Goal: Information Seeking & Learning: Find contact information

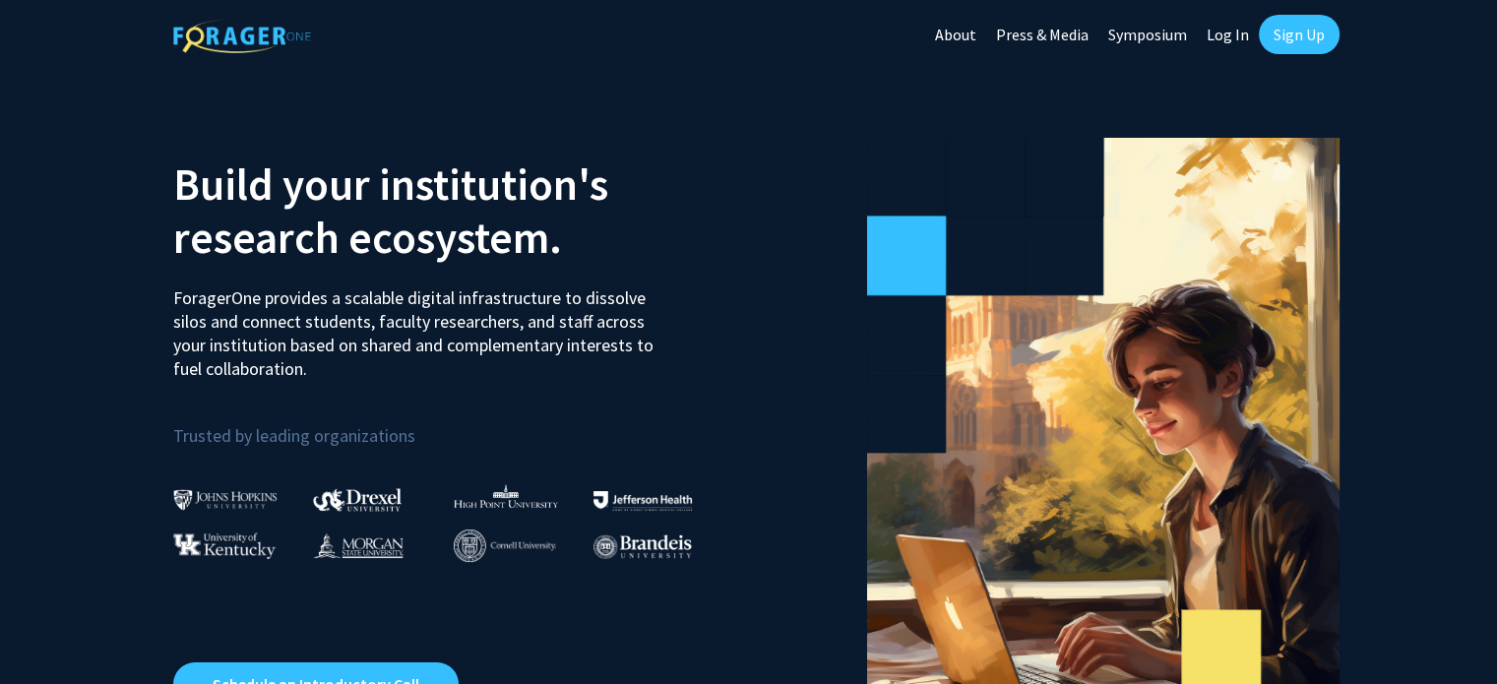
click at [1237, 47] on link "Log In" at bounding box center [1228, 34] width 62 height 69
select select
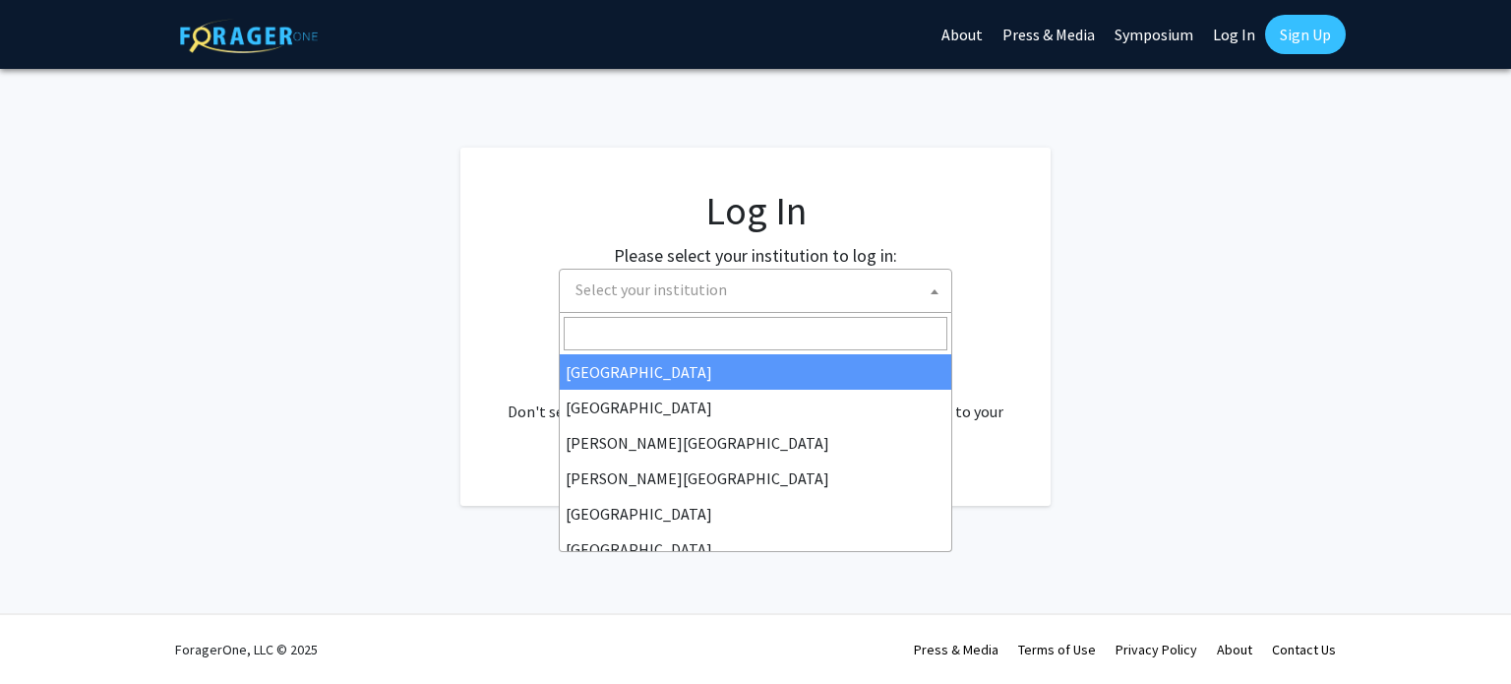
click at [711, 308] on span "Select your institution" at bounding box center [760, 290] width 384 height 40
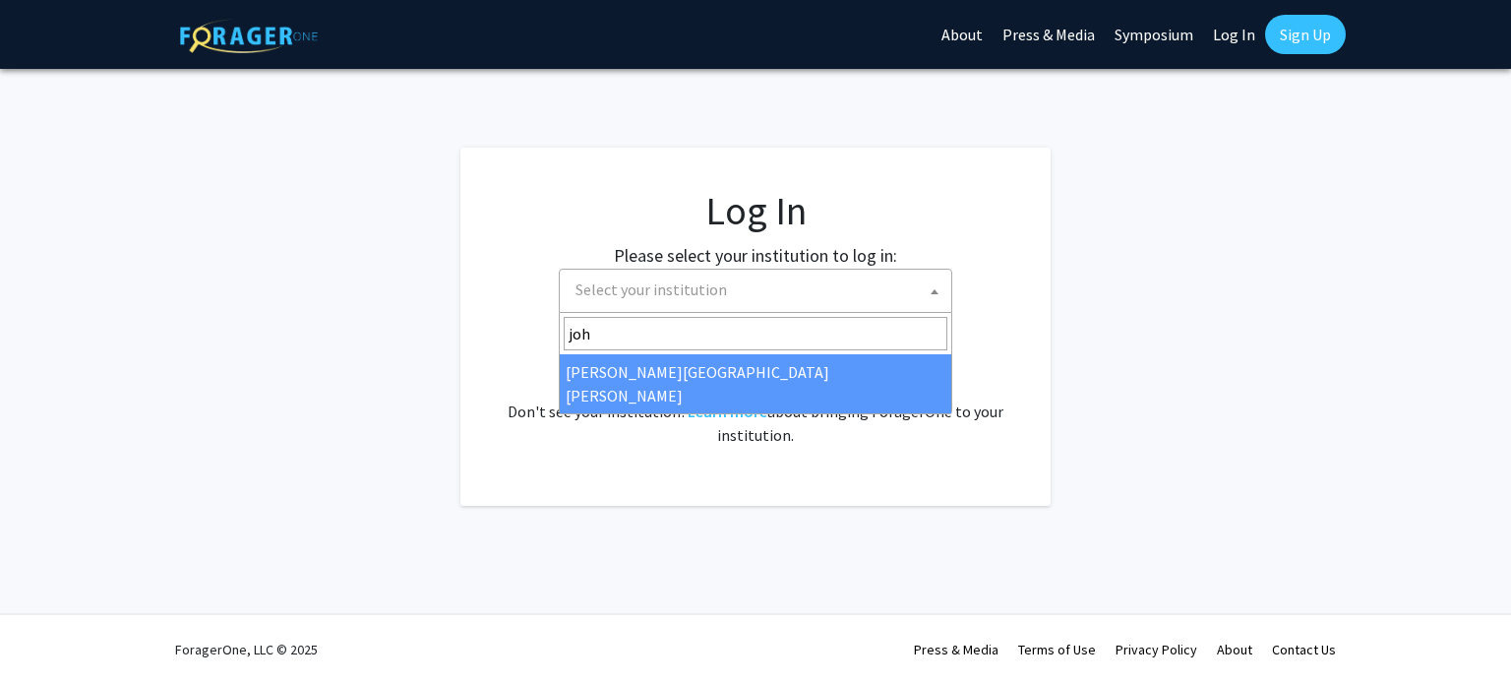
type input "joh"
select select "1"
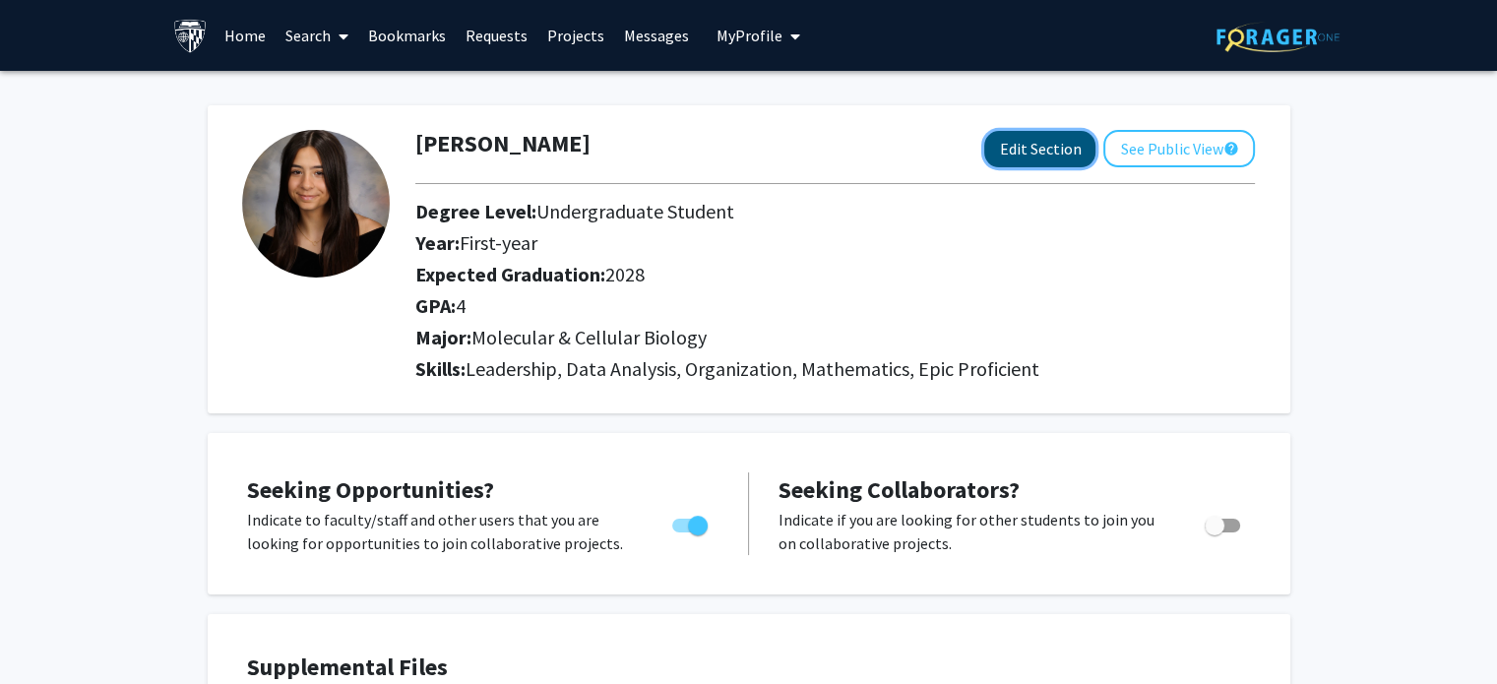
click at [1032, 159] on button "Edit Section" at bounding box center [1039, 149] width 111 height 36
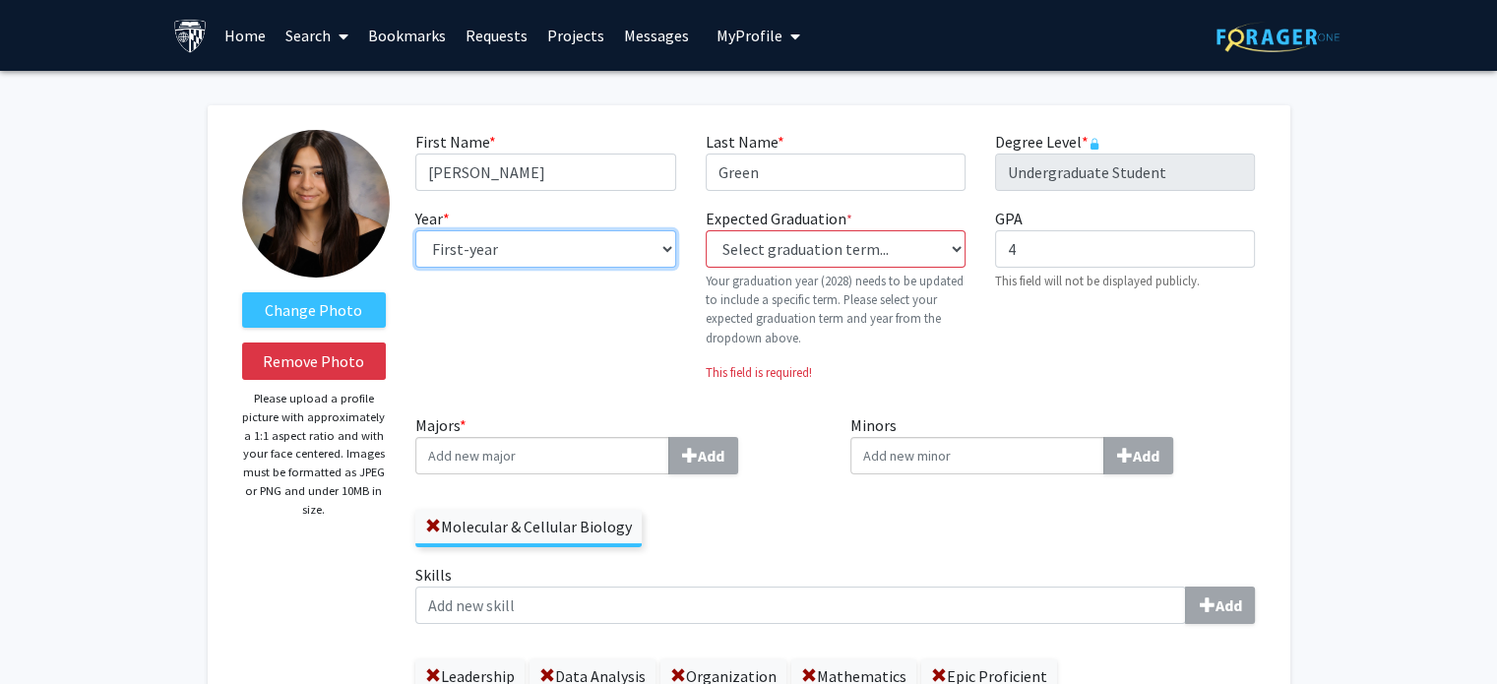
click at [543, 257] on select "--- First-year Sophomore Junior Senior Postbaccalaureate Certificate" at bounding box center [545, 248] width 260 height 37
select select "sophomore"
click at [415, 230] on select "--- First-year Sophomore Junior Senior Postbaccalaureate Certificate" at bounding box center [545, 248] width 260 height 37
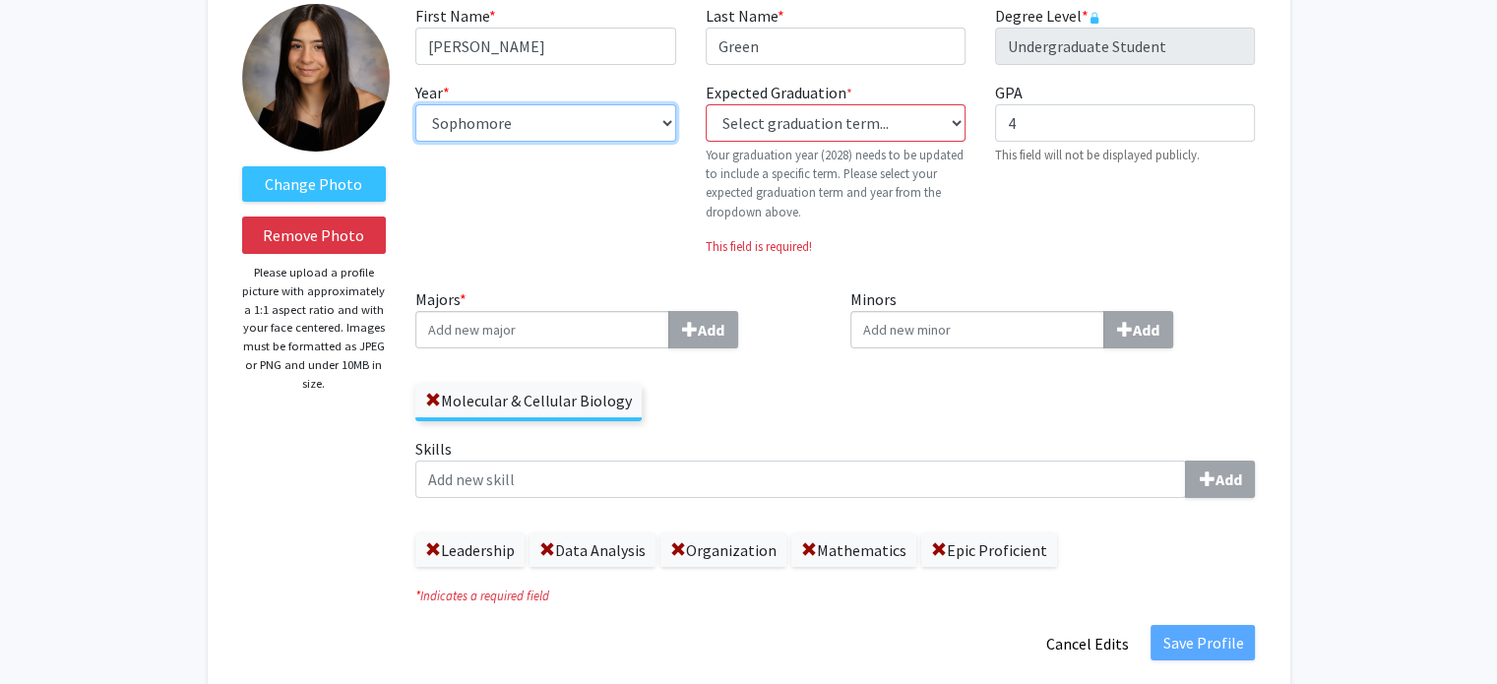
scroll to position [167, 0]
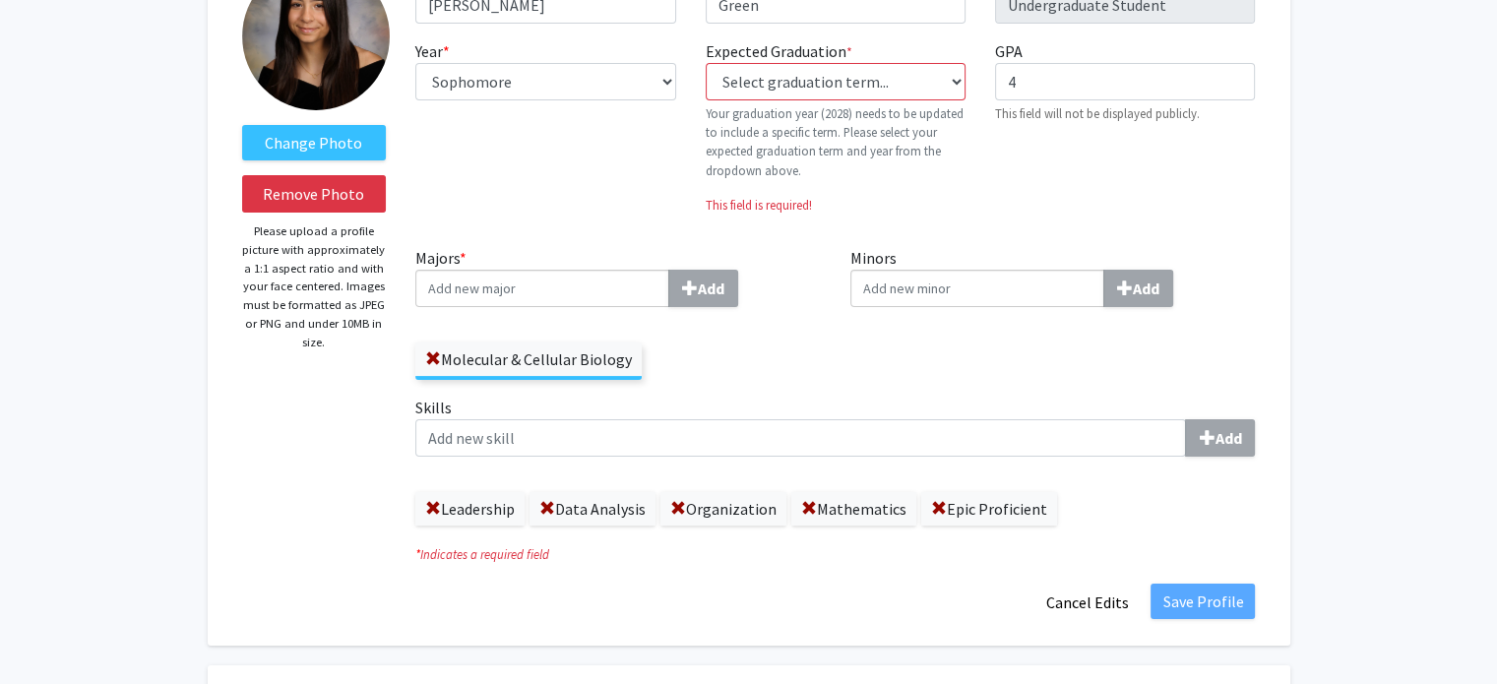
click at [1192, 623] on div "Change Photo Remove Photo Please upload a profile picture with approximately a …" at bounding box center [749, 292] width 1082 height 708
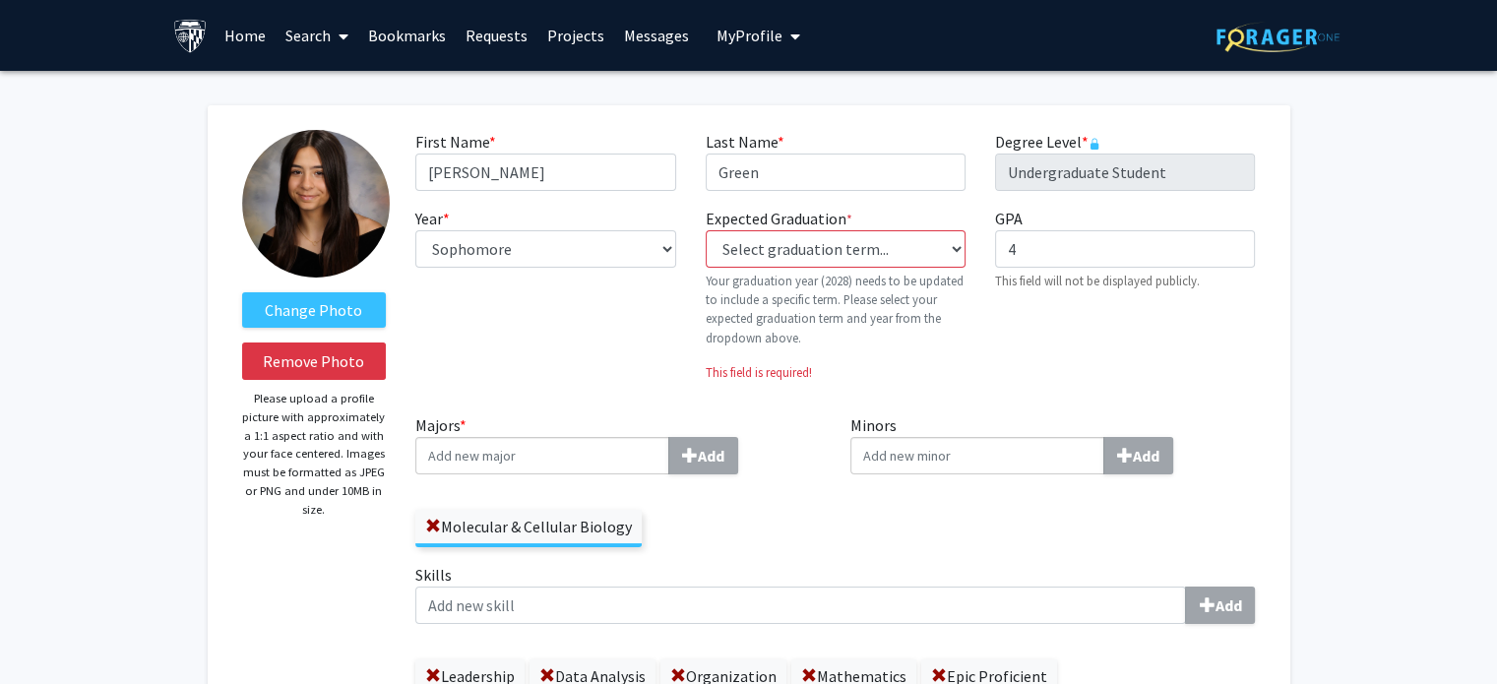
scroll to position [50, 0]
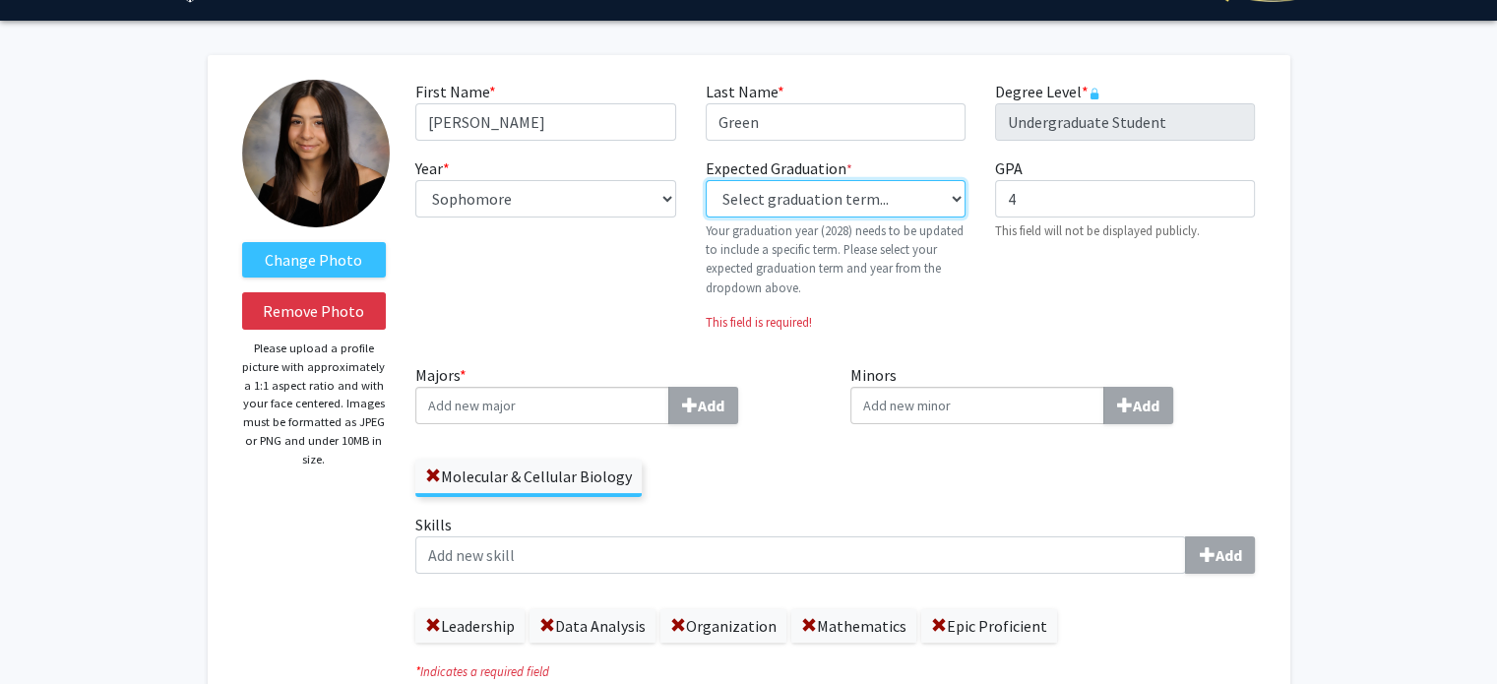
click at [904, 202] on select "Select graduation term... Previous: 2028 (Please select a specific term) Spring…" at bounding box center [836, 198] width 260 height 37
select select "42: spring_2028"
click at [706, 180] on select "Select graduation term... Previous: 2028 (Please select a specific term) Spring…" at bounding box center [836, 198] width 260 height 37
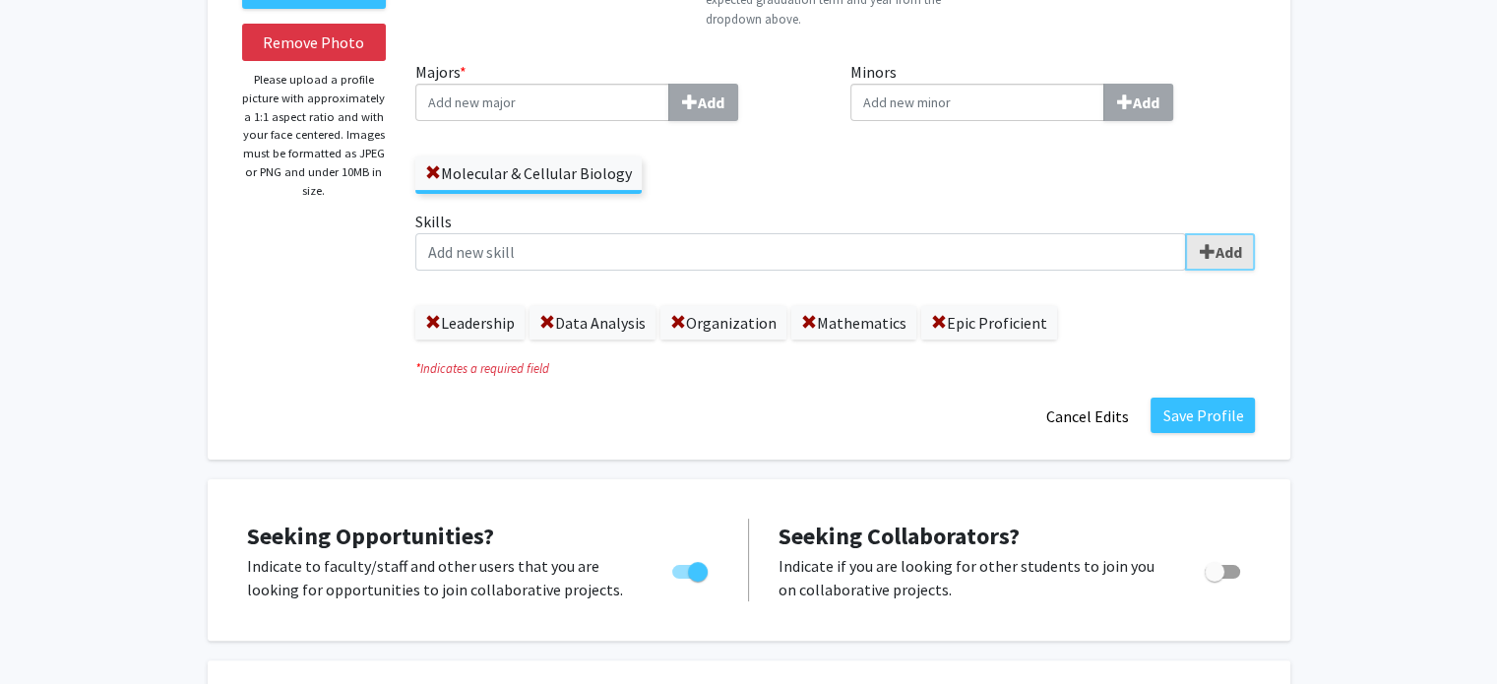
scroll to position [323, 0]
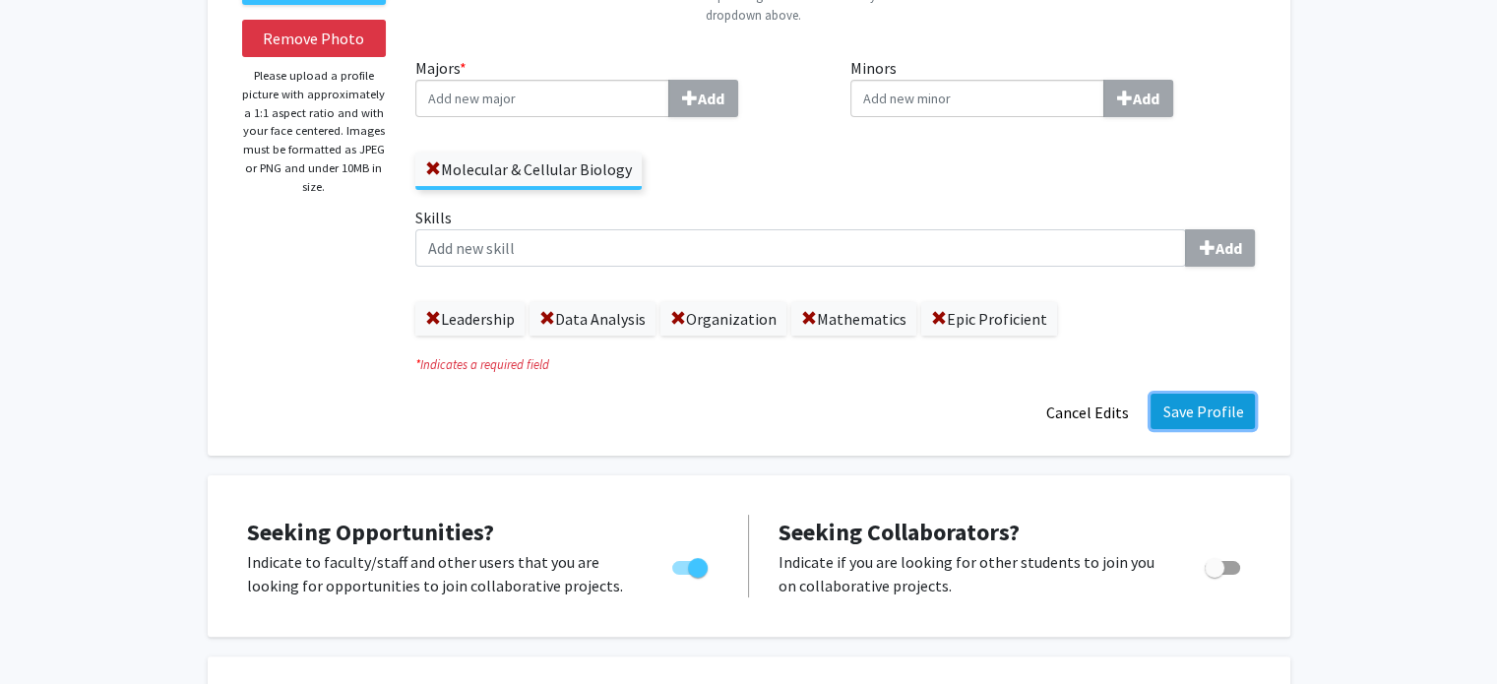
click at [1189, 410] on button "Save Profile" at bounding box center [1202, 411] width 104 height 35
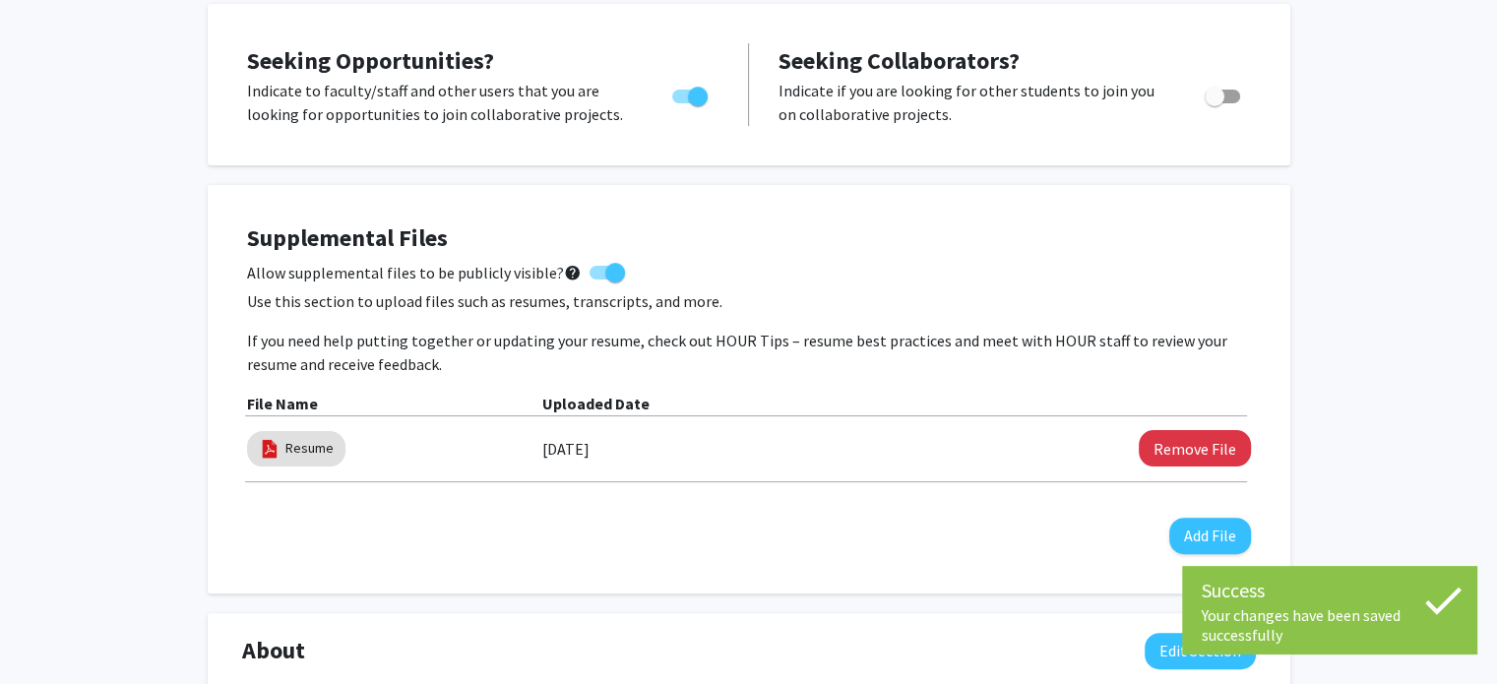
scroll to position [0, 0]
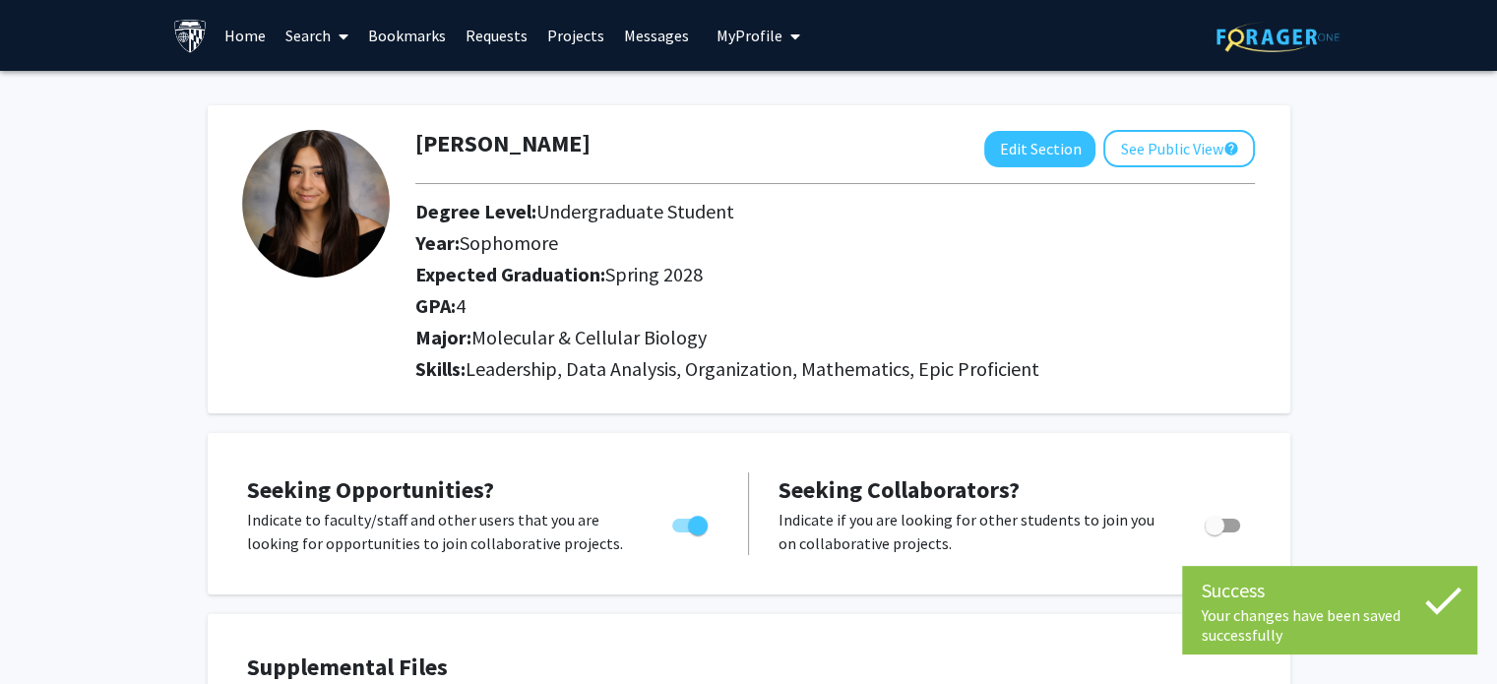
click at [559, 39] on link "Projects" at bounding box center [575, 35] width 77 height 69
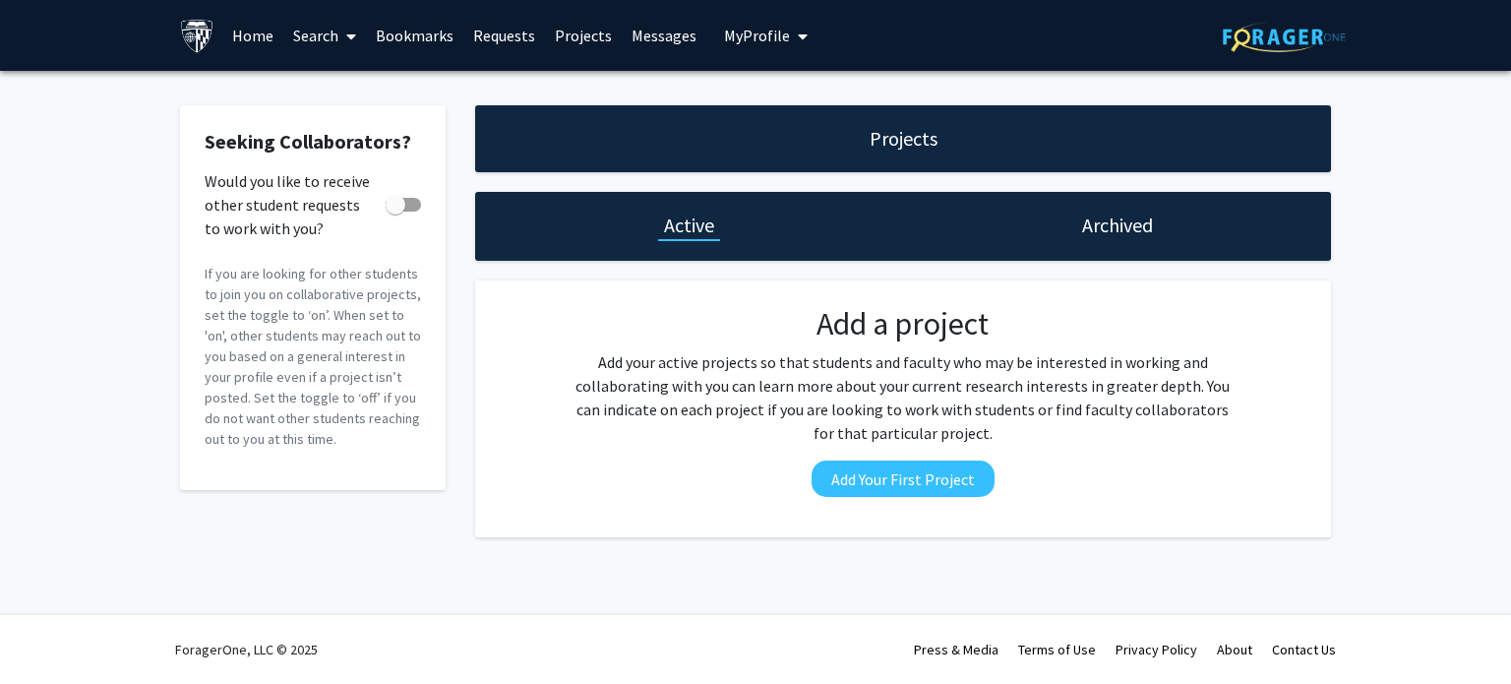
click at [313, 38] on link "Search" at bounding box center [324, 35] width 83 height 69
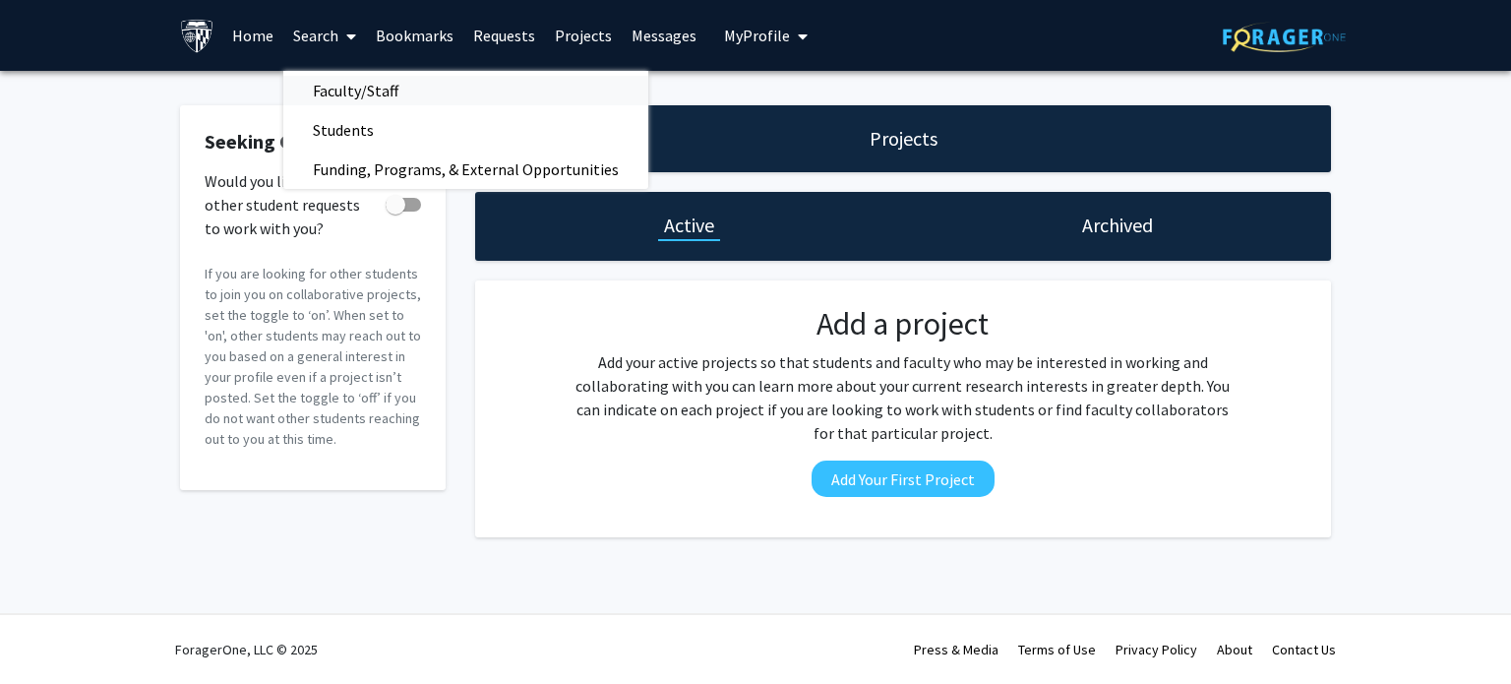
click at [375, 92] on span "Faculty/Staff" at bounding box center [355, 90] width 145 height 39
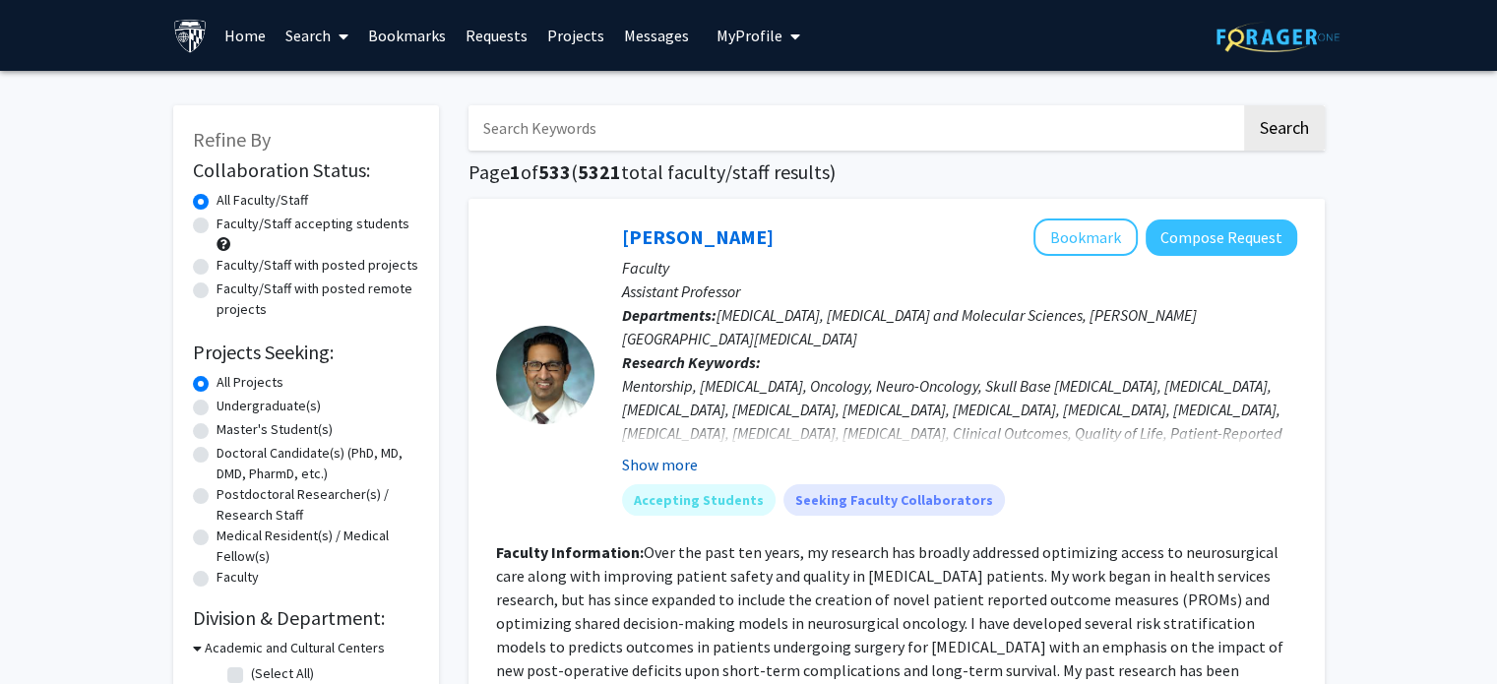
click at [647, 463] on button "Show more" at bounding box center [660, 465] width 76 height 24
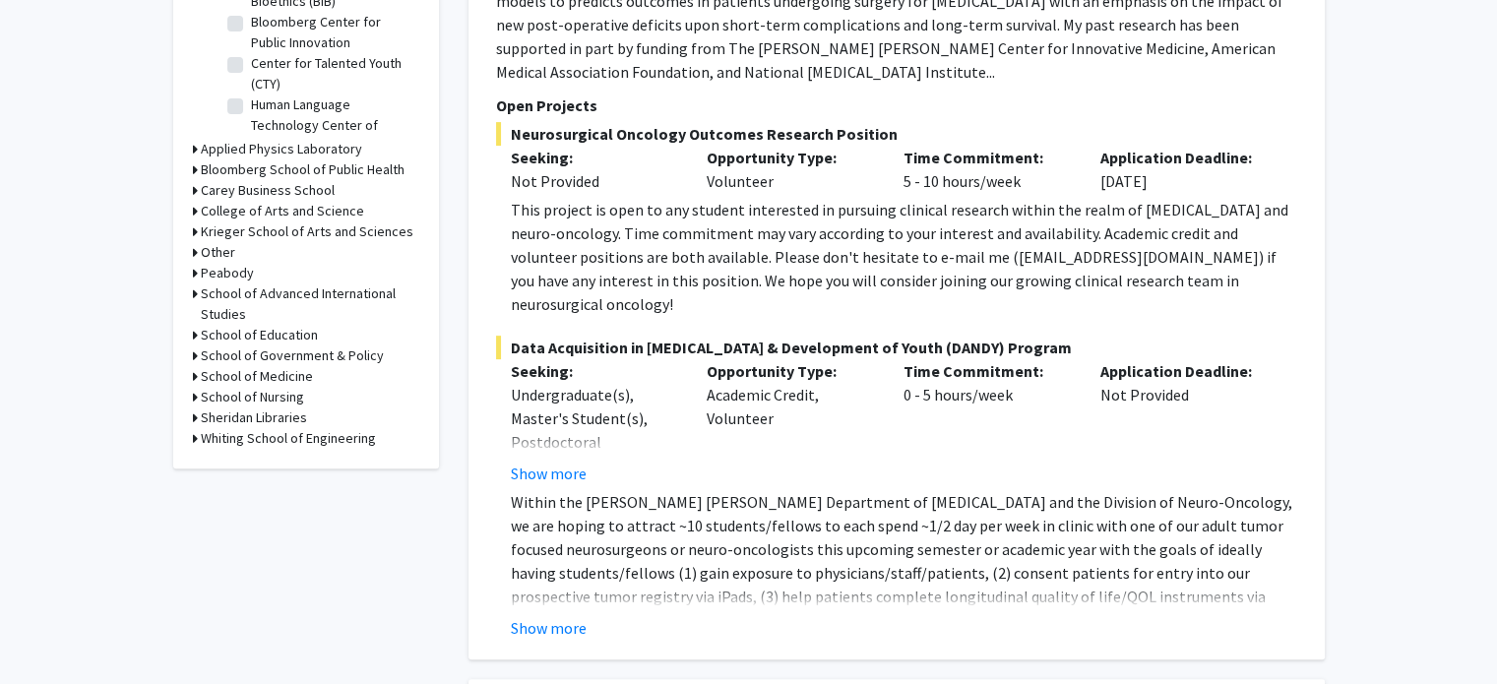
scroll to position [719, 0]
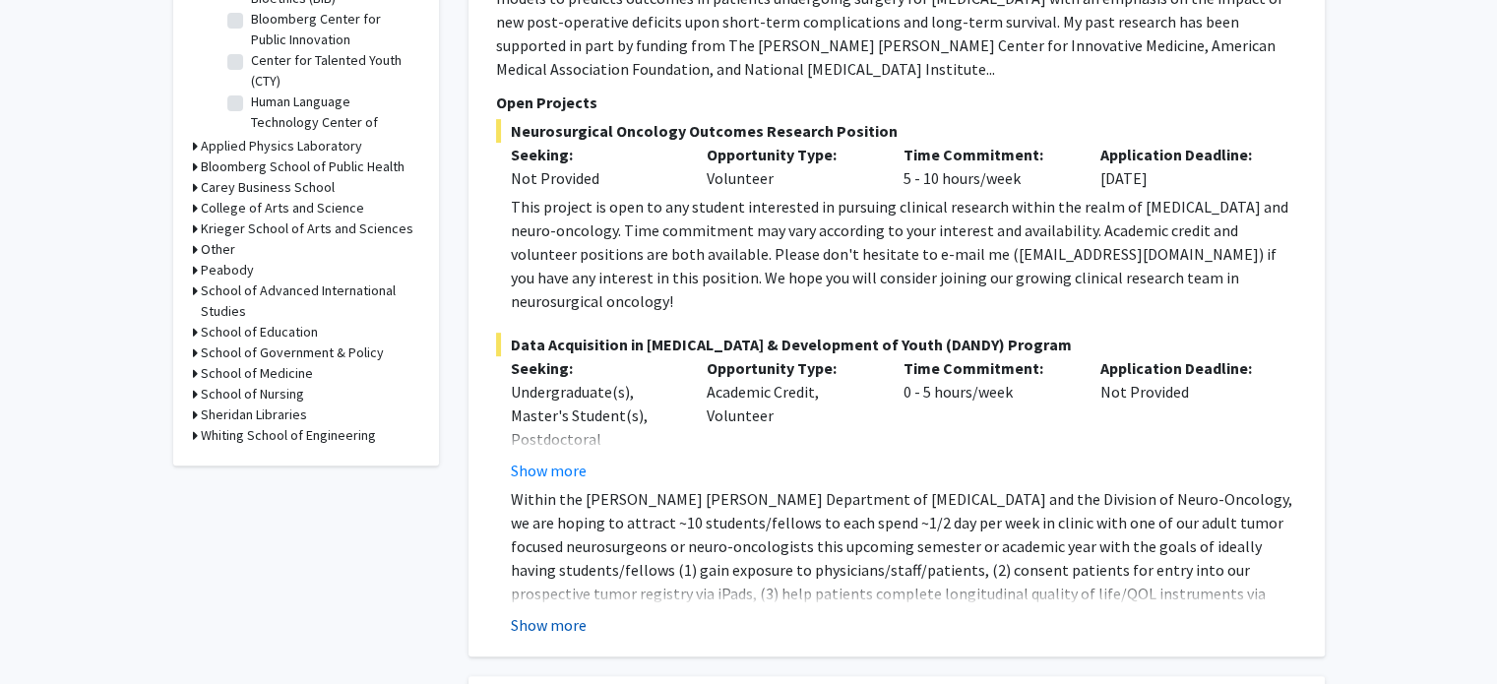
click at [559, 613] on button "Show more" at bounding box center [549, 625] width 76 height 24
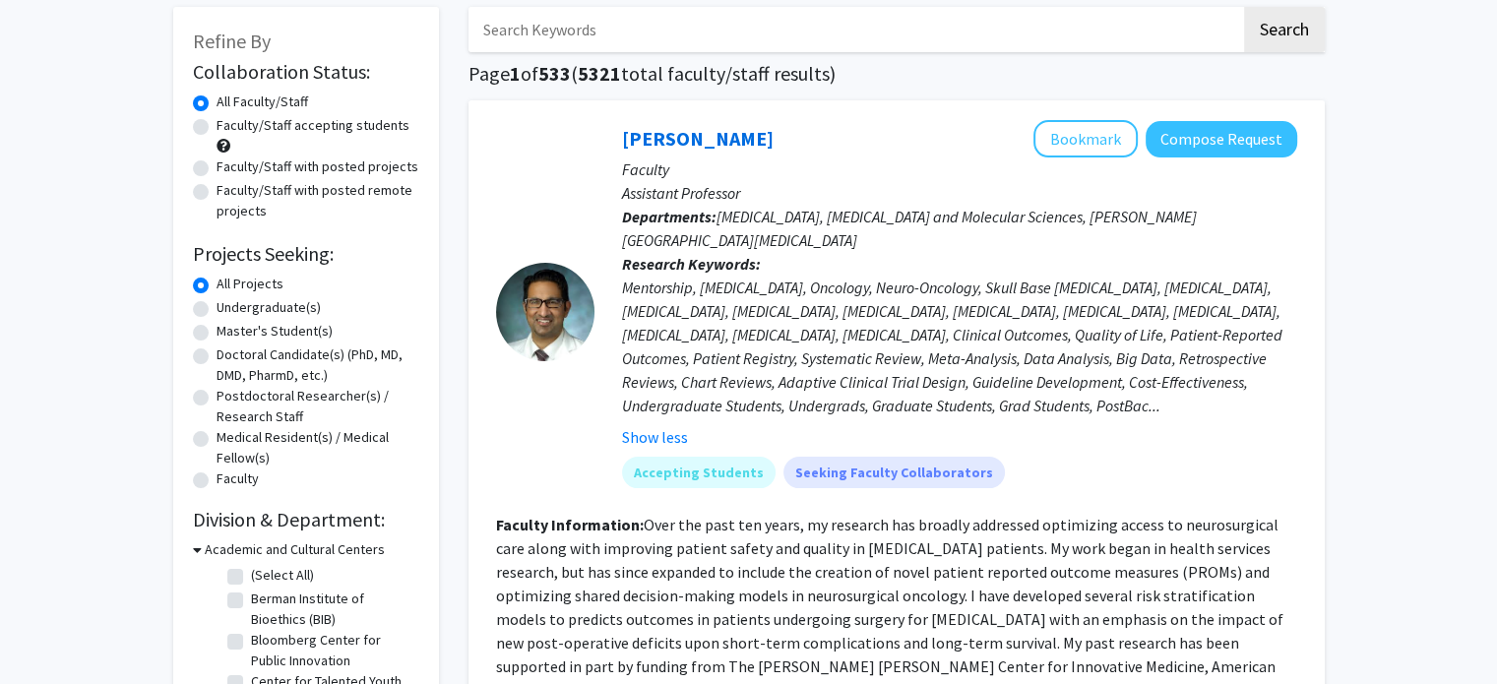
scroll to position [98, 0]
click at [1081, 133] on button "Bookmark" at bounding box center [1085, 138] width 104 height 37
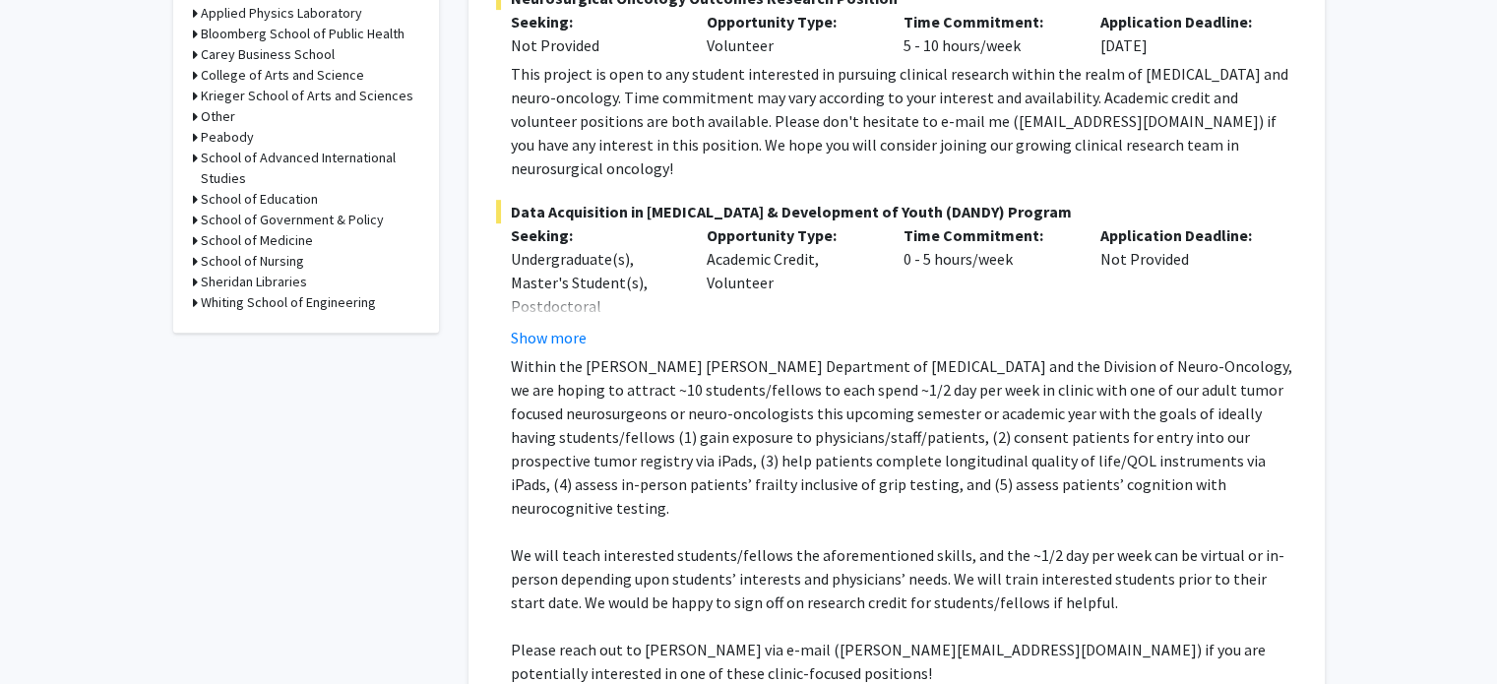
scroll to position [854, 0]
drag, startPoint x: 828, startPoint y: 574, endPoint x: 928, endPoint y: 573, distance: 100.4
click at [928, 636] on p "Please reach out to [PERSON_NAME] via e-mail ([PERSON_NAME][EMAIL_ADDRESS][DOMA…" at bounding box center [904, 659] width 786 height 47
copy p "[PERSON_NAME][EMAIL_ADDRESS][DOMAIN_NAME]"
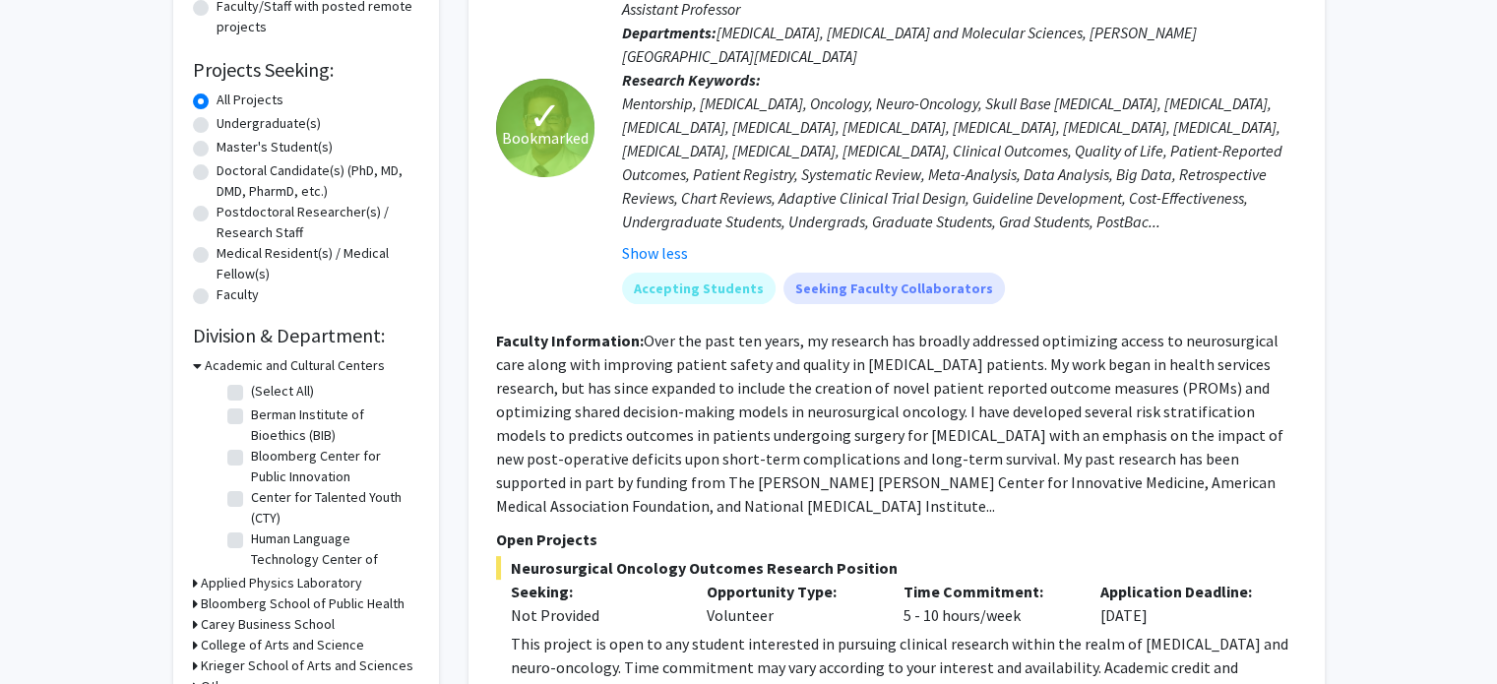
scroll to position [0, 0]
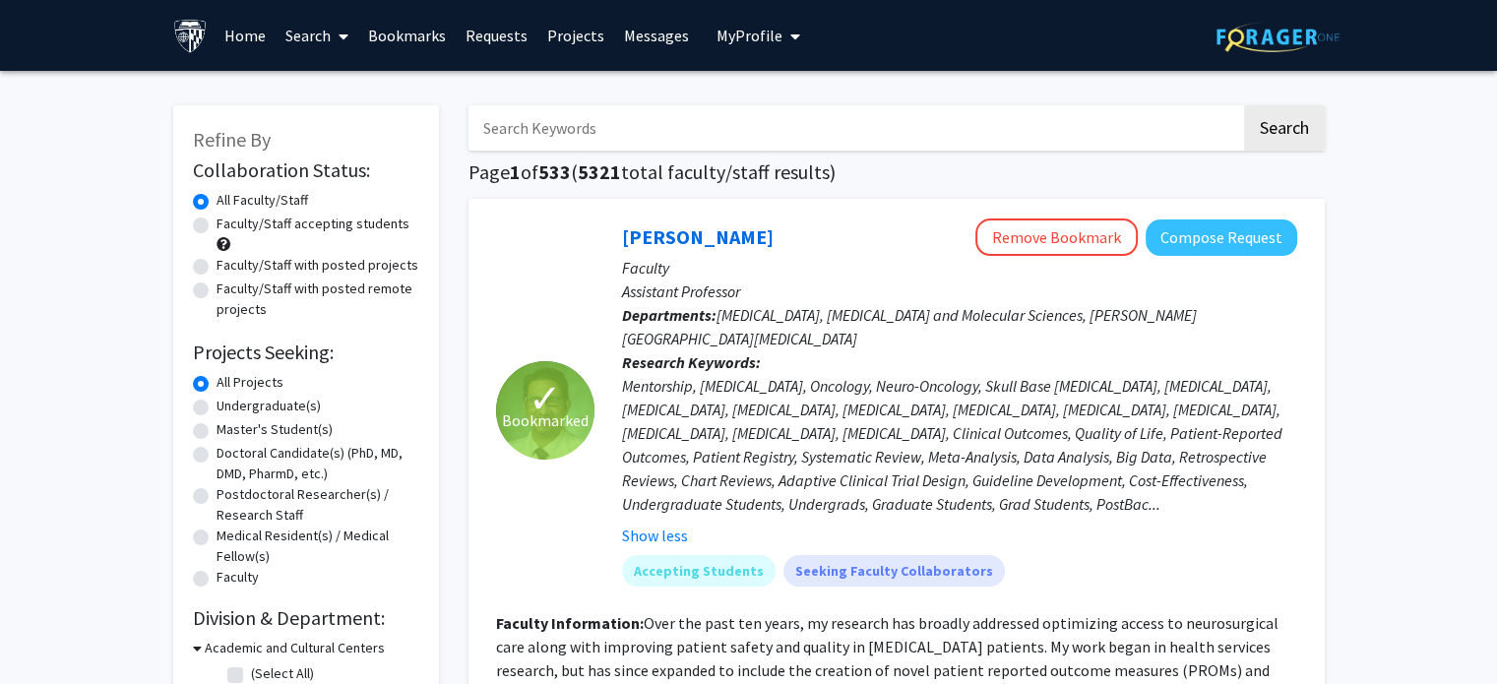
click at [594, 136] on input "Search Keywords" at bounding box center [854, 127] width 772 height 45
type input "[MEDICAL_DATA]"
click at [1244, 105] on button "Search" at bounding box center [1284, 127] width 81 height 45
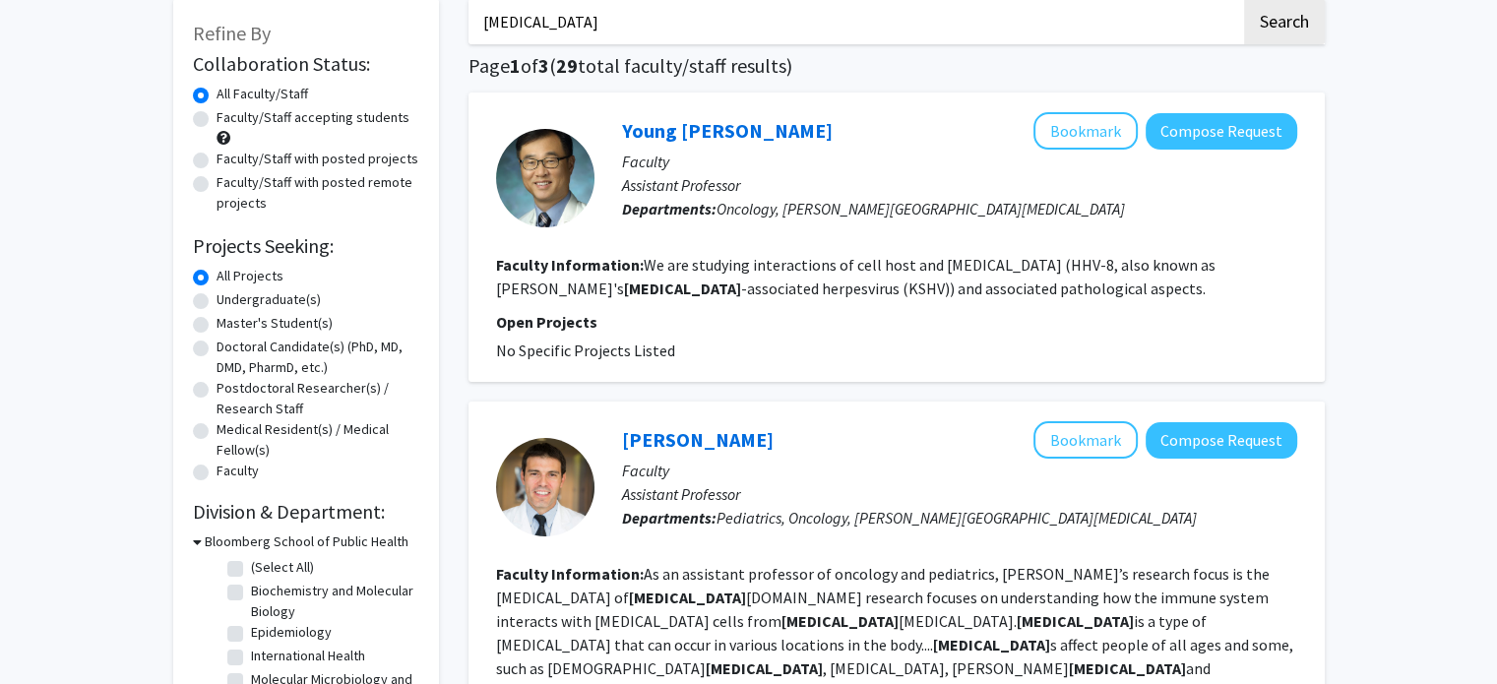
scroll to position [82, 0]
